Goal: Transaction & Acquisition: Obtain resource

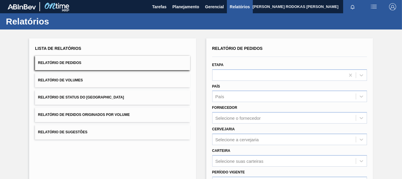
click at [191, 14] on div "Relatórios" at bounding box center [201, 21] width 402 height 16
click at [187, 10] on span "Planejamento" at bounding box center [185, 6] width 27 height 7
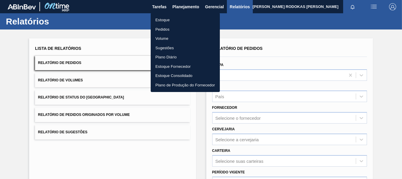
click at [169, 15] on ul "Estoque Pedidos Volume Sugestões Plano Diário Estoque Fornecedor Estoque Consol…" at bounding box center [185, 52] width 69 height 79
click at [169, 20] on li "Estoque" at bounding box center [185, 19] width 69 height 9
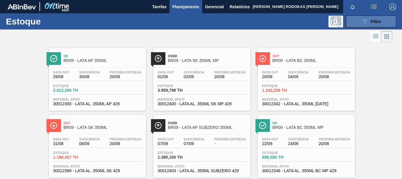
click at [364, 25] on button "089F7B8B-B2A5-4AFE-B5C0-19BA573D28AC Filtro" at bounding box center [371, 22] width 50 height 12
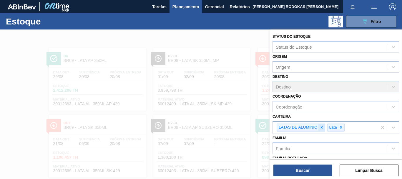
click at [322, 128] on icon at bounding box center [322, 127] width 4 height 4
click at [291, 128] on icon at bounding box center [291, 127] width 2 height 2
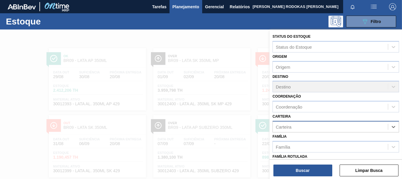
scroll to position [102, 0]
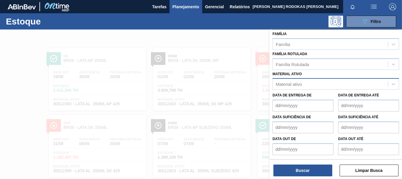
click at [291, 84] on div "Material ativo" at bounding box center [289, 84] width 26 height 5
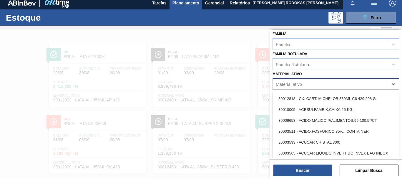
scroll to position [4, 0]
click at [291, 65] on div "Família Rotulada" at bounding box center [292, 64] width 33 height 5
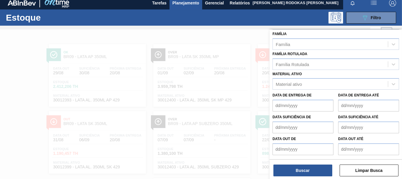
click at [254, 73] on div at bounding box center [201, 118] width 402 height 179
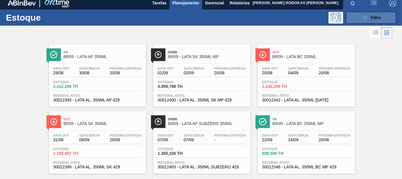
click at [369, 22] on button "089F7B8B-B2A5-4AFE-B5C0-19BA573D28AC Filtro" at bounding box center [371, 18] width 50 height 12
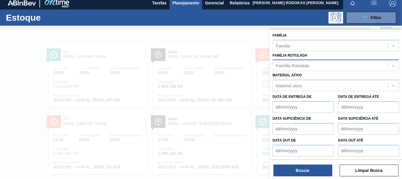
scroll to position [104, 0]
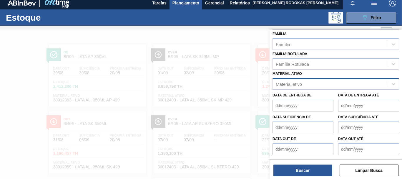
click at [296, 81] on div "Material ativo" at bounding box center [330, 84] width 115 height 9
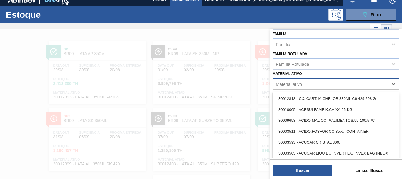
scroll to position [8, 0]
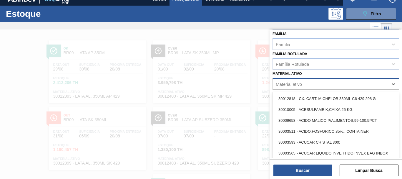
paste ativo "30012508"
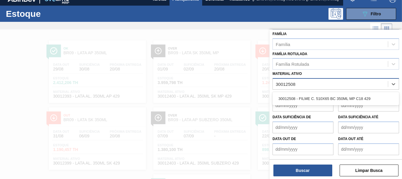
type ativo "30012508"
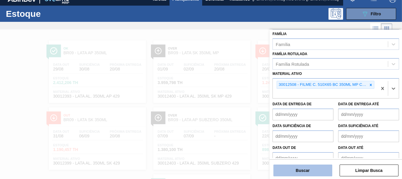
click at [314, 167] on button "Buscar" at bounding box center [302, 170] width 59 height 12
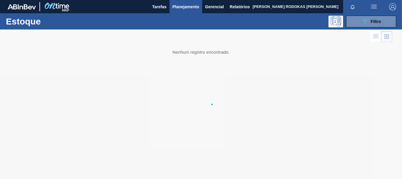
scroll to position [0, 0]
click at [369, 29] on div at bounding box center [196, 36] width 392 height 14
click at [367, 14] on div "Estoque 089F7B8B-B2A5-4AFE-B5C0-19BA573D28AC Filtro" at bounding box center [201, 21] width 402 height 16
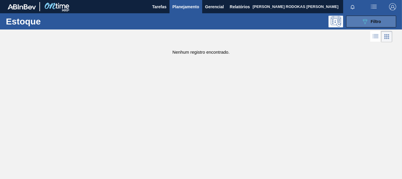
click at [366, 22] on icon "089F7B8B-B2A5-4AFE-B5C0-19BA573D28AC" at bounding box center [364, 21] width 7 height 7
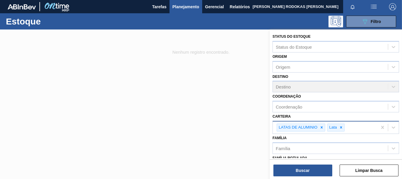
scroll to position [113, 0]
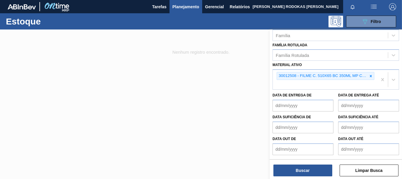
click at [180, 73] on div at bounding box center [201, 118] width 402 height 179
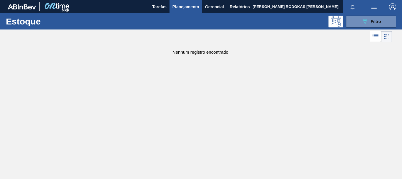
click at [178, 14] on div "Estoque 089F7B8B-B2A5-4AFE-B5C0-19BA573D28AC Filtro" at bounding box center [201, 21] width 402 height 16
click at [181, 9] on span "Planejamento" at bounding box center [185, 6] width 27 height 7
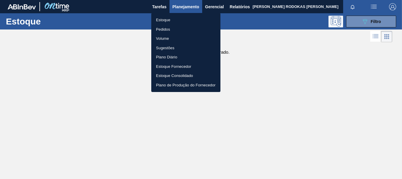
click at [175, 21] on li "Estoque" at bounding box center [185, 19] width 69 height 9
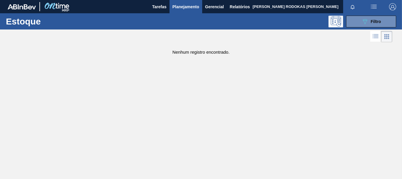
click at [356, 15] on div "Estoque 089F7B8B-B2A5-4AFE-B5C0-19BA573D28AC Filtro" at bounding box center [201, 21] width 402 height 16
click at [363, 19] on icon "089F7B8B-B2A5-4AFE-B5C0-19BA573D28AC" at bounding box center [364, 21] width 7 height 7
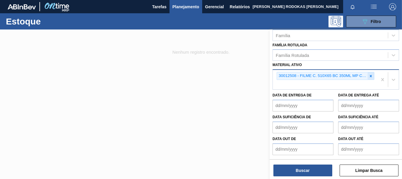
click at [368, 74] on div at bounding box center [371, 75] width 6 height 7
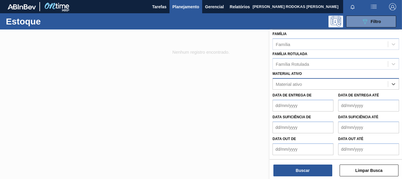
click at [174, 12] on button "Planejamento" at bounding box center [186, 6] width 33 height 13
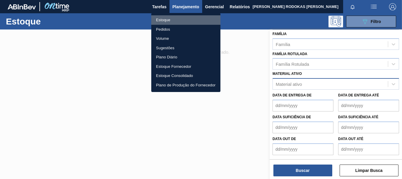
click at [184, 19] on li "Estoque" at bounding box center [185, 19] width 69 height 9
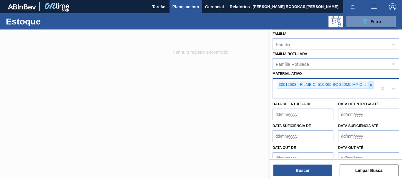
click at [368, 85] on div at bounding box center [371, 84] width 6 height 7
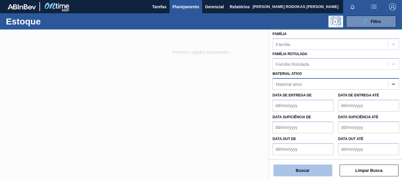
click at [322, 169] on button "Buscar" at bounding box center [302, 170] width 59 height 12
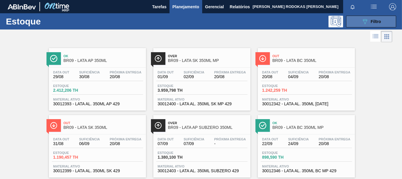
click at [357, 19] on button "089F7B8B-B2A5-4AFE-B5C0-19BA573D28AC Filtro" at bounding box center [371, 22] width 50 height 12
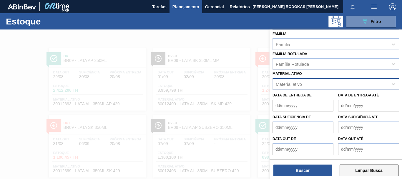
click at [353, 174] on button "Limpar Busca" at bounding box center [369, 170] width 59 height 12
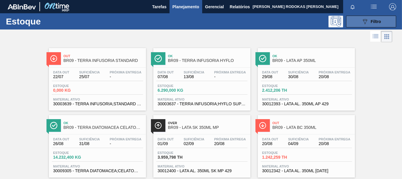
click at [372, 21] on span "Filtro" at bounding box center [376, 21] width 10 height 5
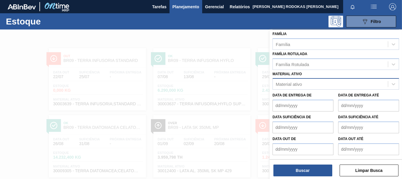
click at [303, 85] on div "Material ativo" at bounding box center [330, 84] width 115 height 9
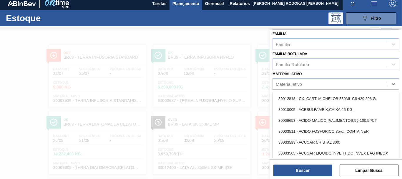
scroll to position [4, 0]
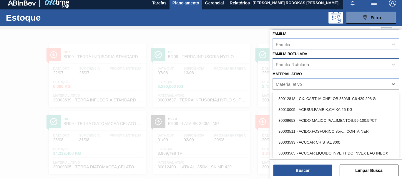
click at [295, 68] on div "Família Rotulada" at bounding box center [330, 64] width 115 height 9
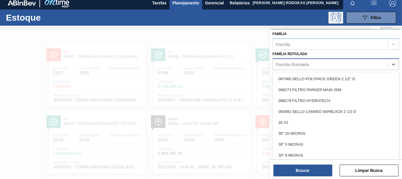
paste Rotulada "30012508"
type Rotulada "30012508"
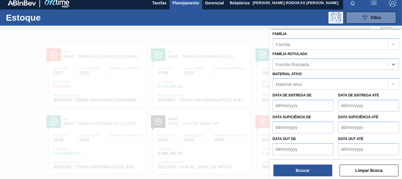
drag, startPoint x: 312, startPoint y: 62, endPoint x: 236, endPoint y: 53, distance: 75.9
click at [270, 53] on div "Status do Estoque Status do Estoque Origem Origem Destino Destino Coordenação C…" at bounding box center [336, 118] width 132 height 179
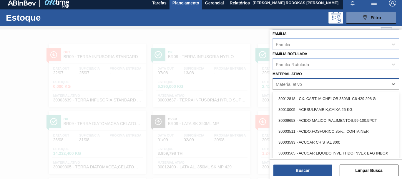
click at [281, 86] on div "Material ativo" at bounding box center [289, 84] width 26 height 5
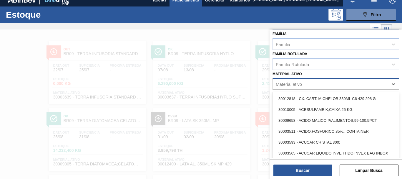
scroll to position [8, 0]
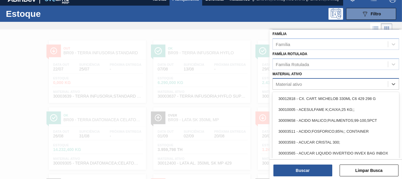
paste ativo "30012508"
type ativo "30012508"
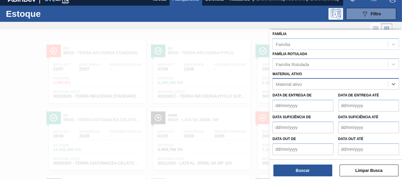
paste ativo "30012508"
type ativo "30012508"
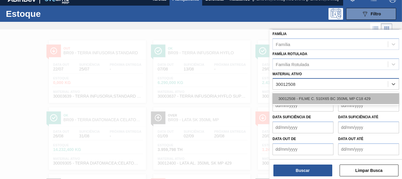
click at [304, 99] on div "30012508 - FILME C. 510X65 BC 350ML MP C18 429" at bounding box center [336, 98] width 127 height 11
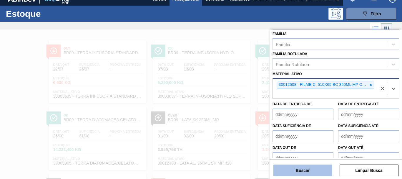
click at [305, 165] on button "Buscar" at bounding box center [302, 170] width 59 height 12
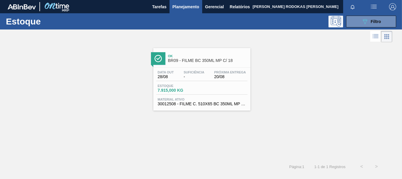
scroll to position [0, 0]
click at [201, 82] on div "Data out 28/08 Suficiência - Próxima Entrega 20/08 Estoque 7.915,000 KG Materia…" at bounding box center [201, 87] width 97 height 40
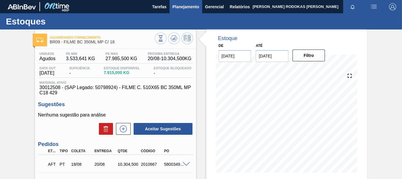
click at [181, 7] on span "Planejamento" at bounding box center [185, 6] width 27 height 7
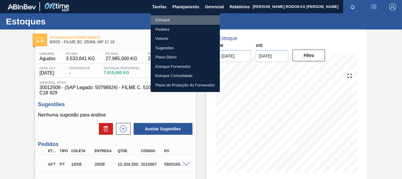
click at [162, 23] on li "Estoque" at bounding box center [185, 19] width 69 height 9
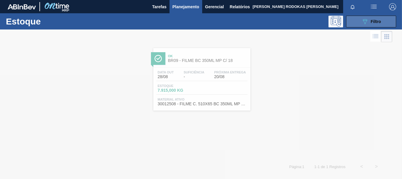
click at [364, 26] on button "089F7B8B-B2A5-4AFE-B5C0-19BA573D28AC Filtro" at bounding box center [371, 22] width 50 height 12
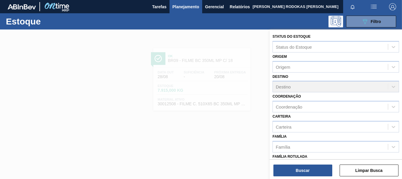
scroll to position [111, 0]
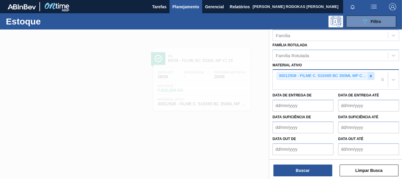
click at [370, 73] on div at bounding box center [371, 75] width 6 height 7
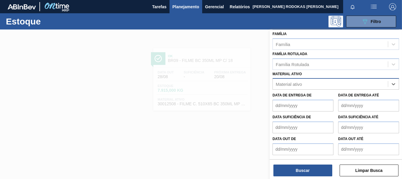
scroll to position [102, 0]
paste ativo "30002266"
type ativo "30002266"
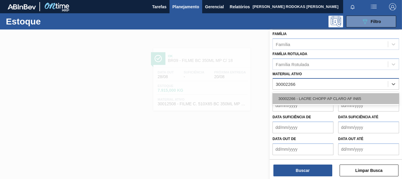
click at [358, 97] on div "30002266 - LACRE CHOPP AP CLARO AF IN65" at bounding box center [336, 98] width 127 height 11
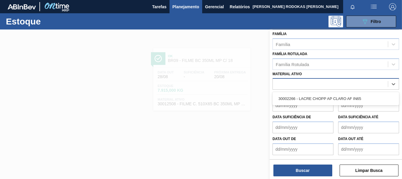
scroll to position [111, 0]
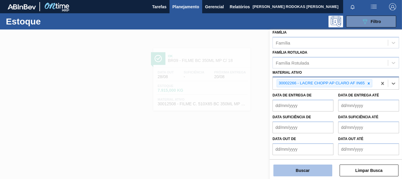
click at [288, 166] on button "Buscar" at bounding box center [302, 170] width 59 height 12
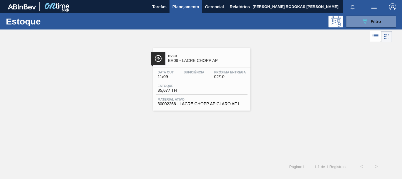
click at [220, 93] on div "Estoque 35,677 TH" at bounding box center [201, 89] width 91 height 11
click at [352, 22] on button "089F7B8B-B2A5-4AFE-B5C0-19BA573D28AC Filtro" at bounding box center [371, 22] width 50 height 12
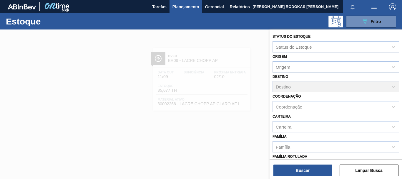
click at [231, 98] on div at bounding box center [201, 118] width 402 height 179
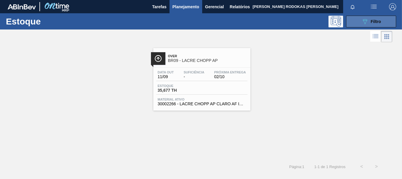
click at [358, 23] on button "089F7B8B-B2A5-4AFE-B5C0-19BA573D28AC Filtro" at bounding box center [371, 22] width 50 height 12
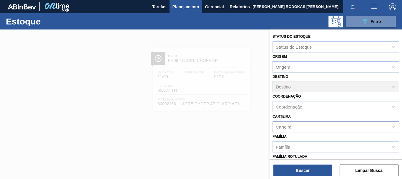
scroll to position [111, 0]
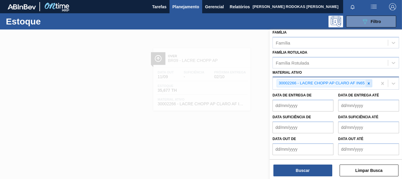
click at [370, 81] on icon at bounding box center [369, 83] width 4 height 4
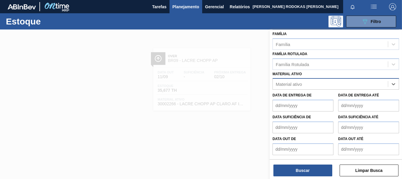
click at [225, 97] on div at bounding box center [201, 118] width 402 height 179
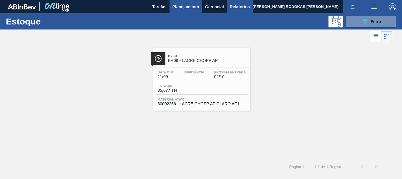
click at [249, 4] on span "Relatórios" at bounding box center [240, 6] width 20 height 7
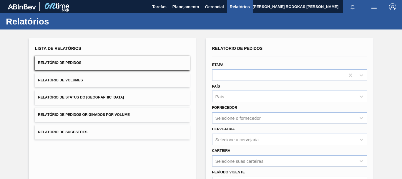
click at [153, 62] on button "Relatório de Pedidos" at bounding box center [112, 63] width 155 height 14
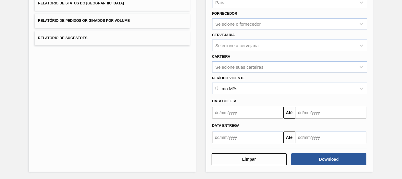
drag, startPoint x: 307, startPoint y: 148, endPoint x: 311, endPoint y: 152, distance: 5.9
click at [307, 149] on div at bounding box center [290, 148] width 160 height 5
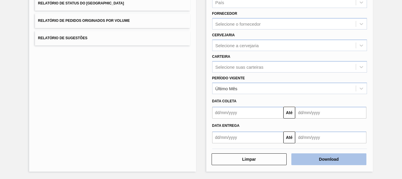
drag, startPoint x: 313, startPoint y: 152, endPoint x: 317, endPoint y: 156, distance: 5.4
click at [313, 153] on div "Download" at bounding box center [330, 158] width 80 height 13
click at [318, 156] on button "Download" at bounding box center [328, 159] width 75 height 12
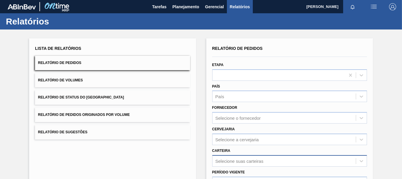
scroll to position [94, 0]
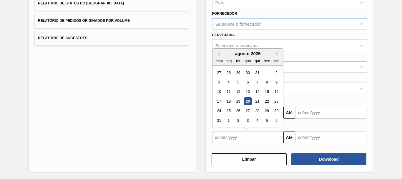
click at [220, 137] on input "text" at bounding box center [247, 137] width 71 height 12
click at [267, 90] on div "15" at bounding box center [267, 92] width 8 height 8
type input "15/08/2025"
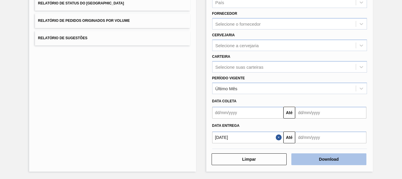
click at [312, 162] on button "Download" at bounding box center [328, 159] width 75 height 12
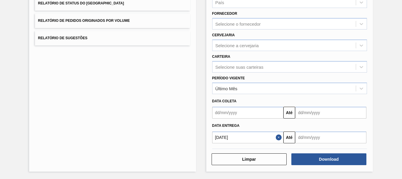
scroll to position [0, 0]
